Goal: Information Seeking & Learning: Find specific fact

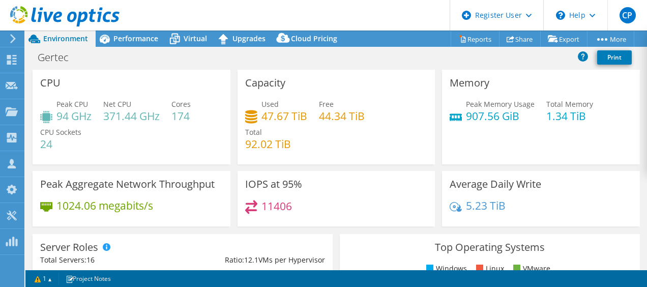
select select "USD"
drag, startPoint x: 0, startPoint y: 0, endPoint x: 460, endPoint y: 103, distance: 470.8
click at [460, 103] on div "Peak Memory Usage 907.56 GiB" at bounding box center [491, 110] width 85 height 23
copy div "Peak Memory Usage 907.56 GiB"
click at [443, 142] on div "Memory Peak Memory Usage 907.56 GiB Total Memory 1.34 TiB" at bounding box center [541, 117] width 198 height 95
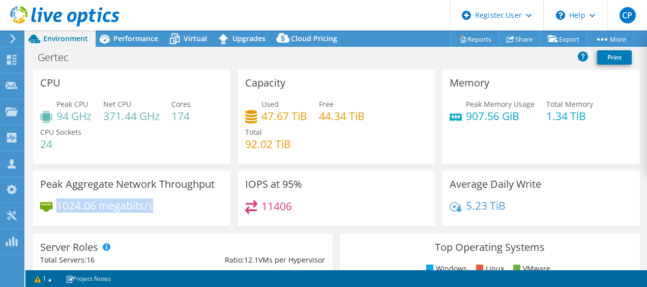
drag, startPoint x: 56, startPoint y: 207, endPoint x: 156, endPoint y: 215, distance: 99.9
click at [156, 215] on div "1024.06 megabits/s" at bounding box center [131, 210] width 182 height 21
drag, startPoint x: 156, startPoint y: 215, endPoint x: 131, endPoint y: 205, distance: 26.2
copy h4 "1024.06 megabits/s"
